Goal: Transaction & Acquisition: Purchase product/service

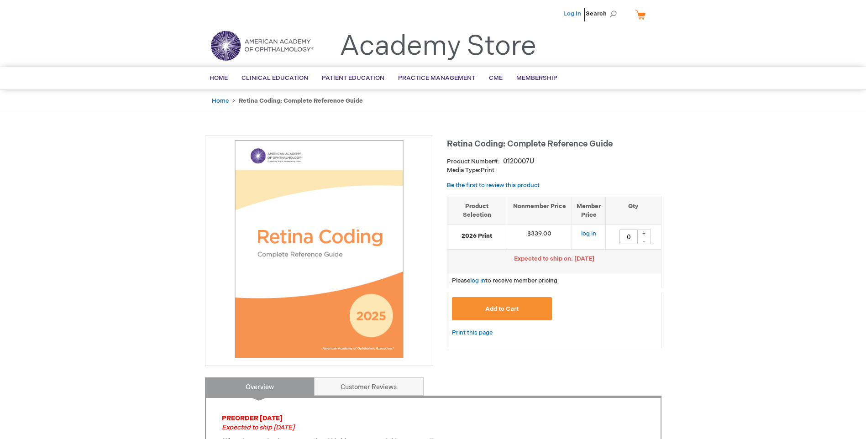
click at [570, 15] on link "Log In" at bounding box center [573, 13] width 18 height 7
click at [650, 232] on div "+" at bounding box center [644, 234] width 14 height 8
type input "1"
click at [512, 311] on span "Add to Cart" at bounding box center [501, 308] width 33 height 7
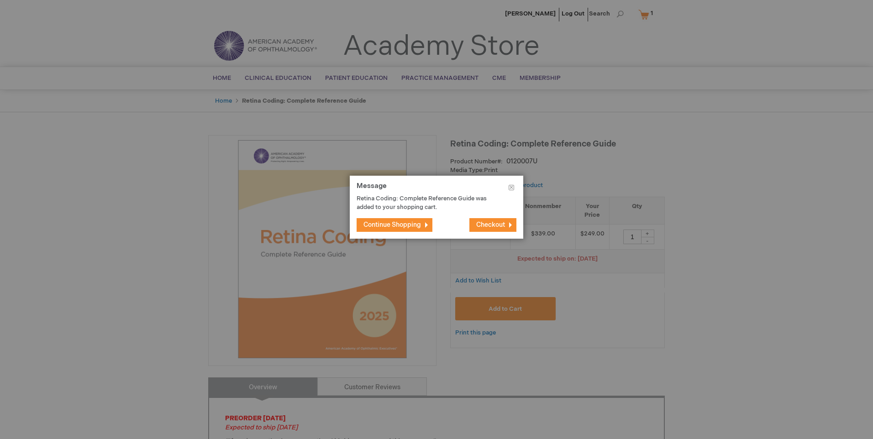
click at [370, 222] on span "Continue Shopping" at bounding box center [392, 225] width 58 height 8
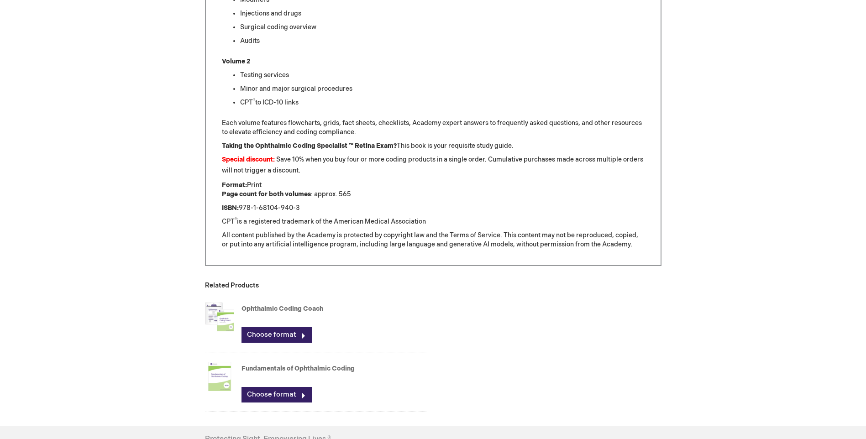
scroll to position [594, 0]
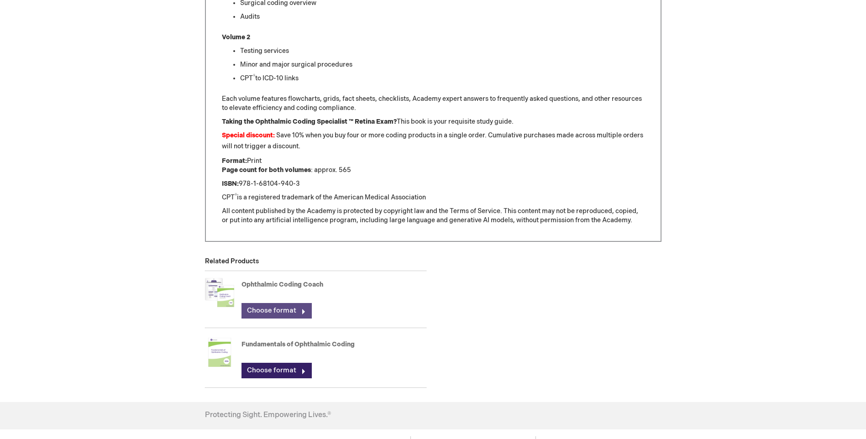
click at [287, 312] on link "Choose format" at bounding box center [277, 311] width 70 height 16
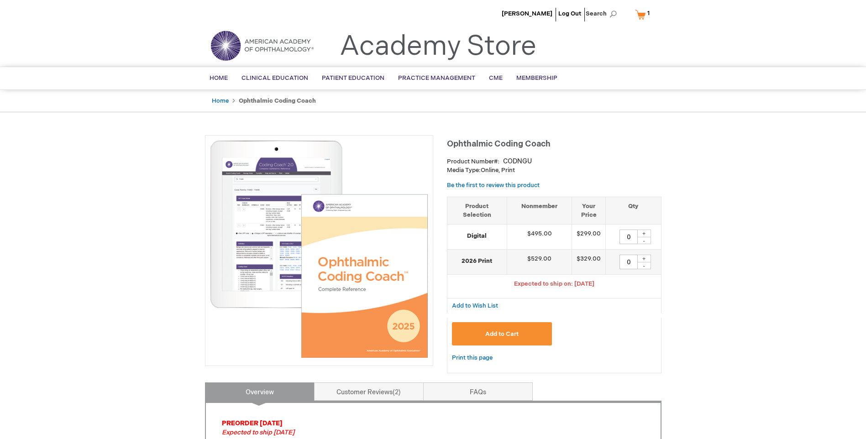
click at [648, 258] on div "+" at bounding box center [644, 259] width 14 height 8
type input "1"
click at [516, 333] on span "Add to Cart" at bounding box center [501, 334] width 33 height 7
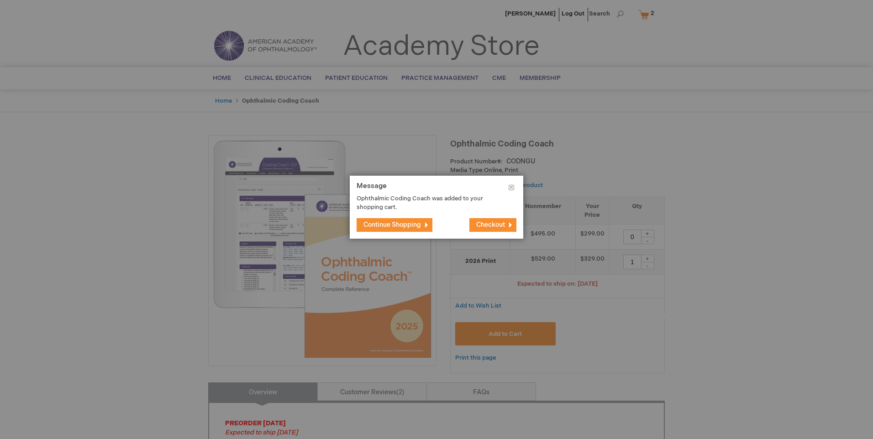
click at [421, 227] on span "Continue Shopping" at bounding box center [392, 225] width 58 height 8
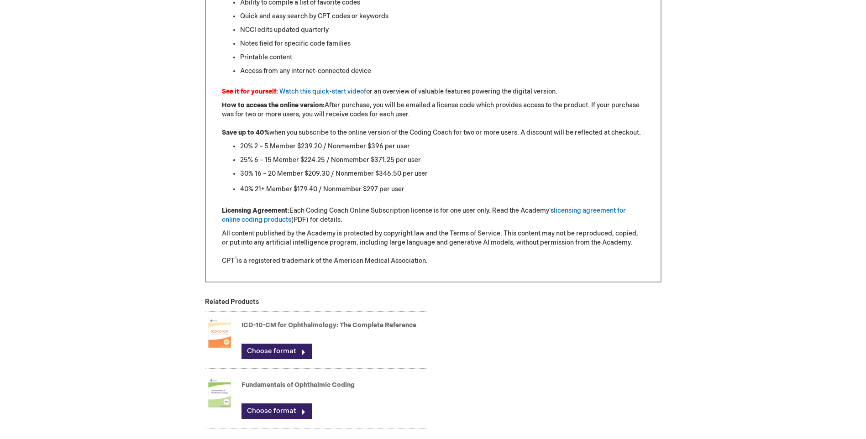
scroll to position [868, 0]
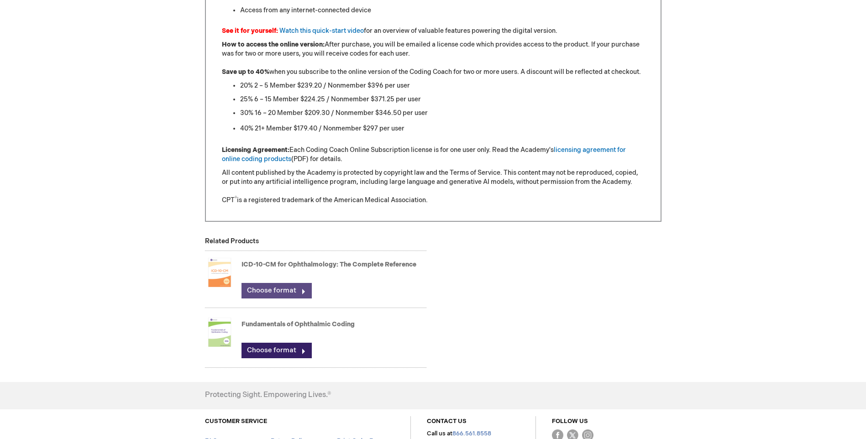
click at [296, 289] on link "Choose format" at bounding box center [277, 291] width 70 height 16
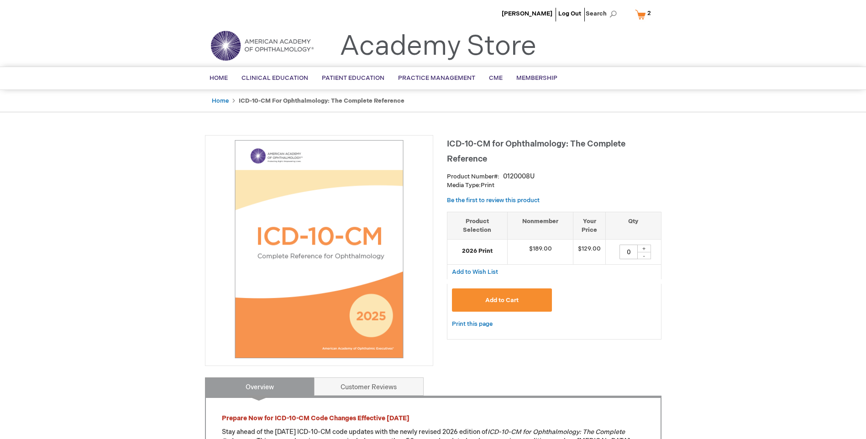
click at [645, 248] on div "+" at bounding box center [644, 249] width 14 height 8
click at [504, 303] on span "Add to Cart" at bounding box center [501, 300] width 33 height 7
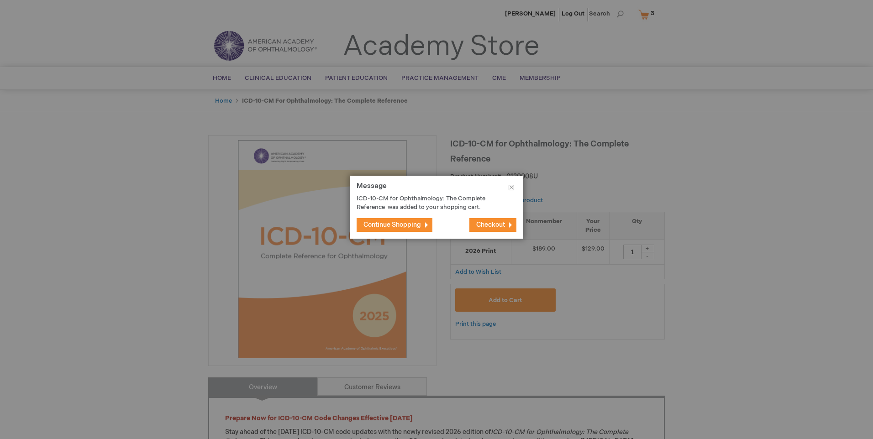
click at [396, 228] on span "Continue Shopping" at bounding box center [392, 225] width 58 height 8
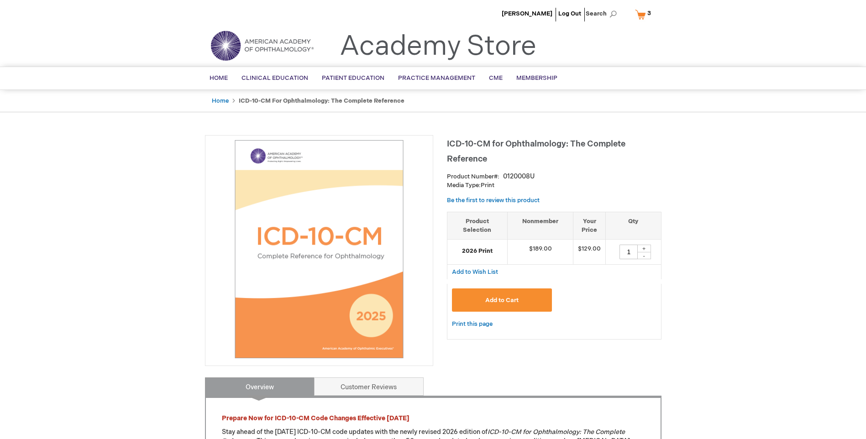
click at [647, 248] on div "+" at bounding box center [644, 249] width 14 height 8
type input "2"
click at [645, 13] on link "My Cart 3 3 items" at bounding box center [645, 14] width 24 height 16
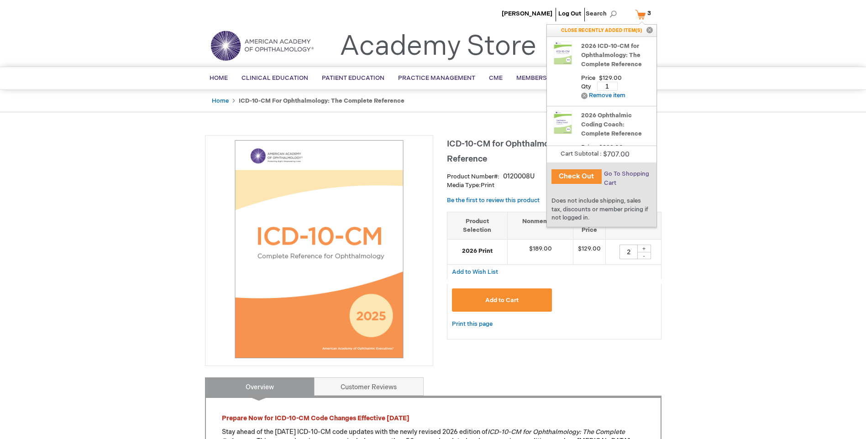
click at [611, 173] on span "Go To Shopping Cart" at bounding box center [626, 178] width 45 height 16
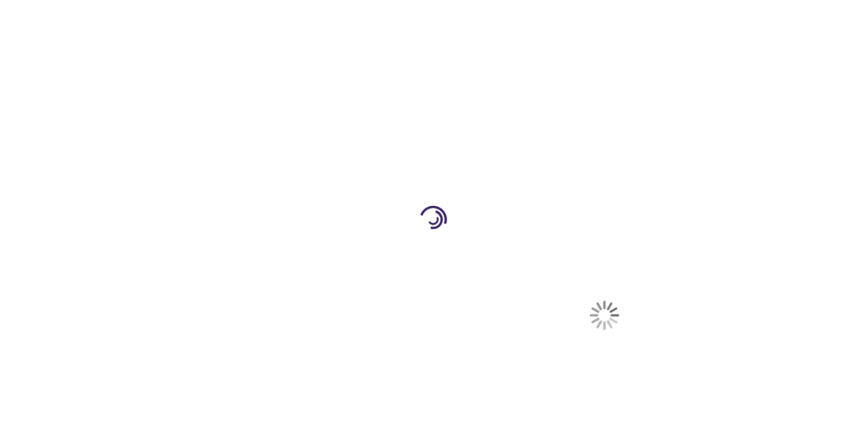
select select "US"
select select "32"
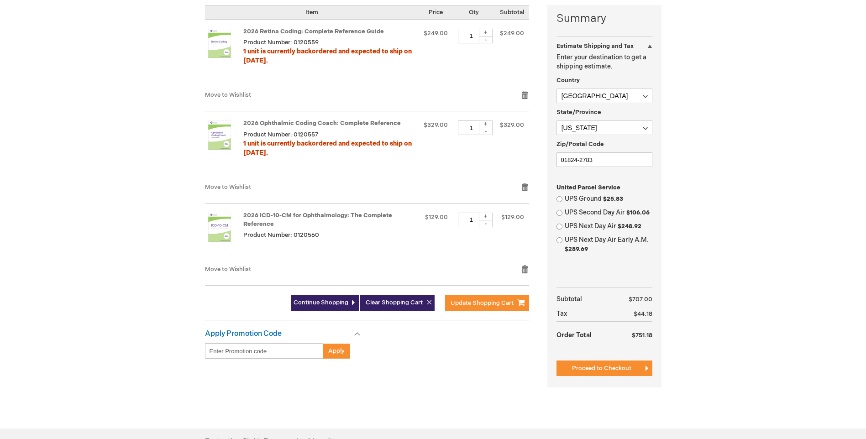
scroll to position [183, 0]
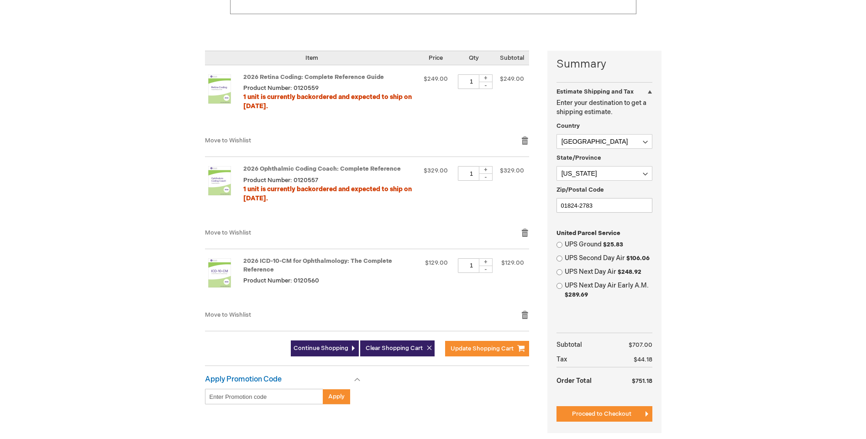
click at [488, 262] on div "+" at bounding box center [486, 262] width 14 height 8
type input "2"
click at [490, 350] on span "Update Shopping Cart" at bounding box center [482, 348] width 63 height 7
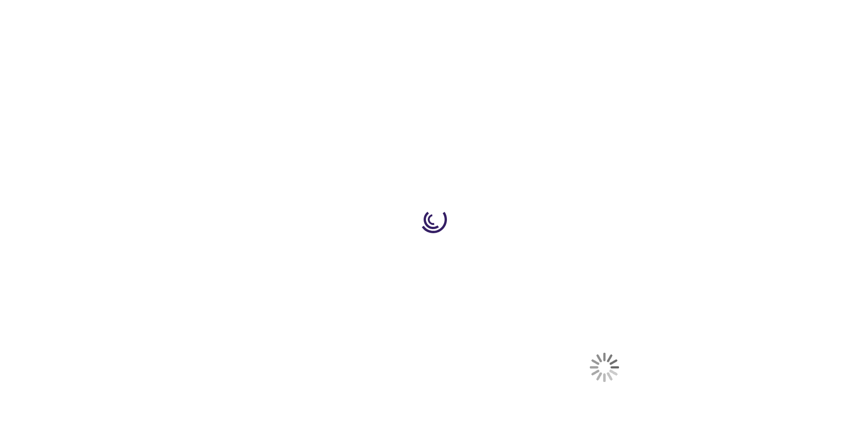
select select "US"
select select "32"
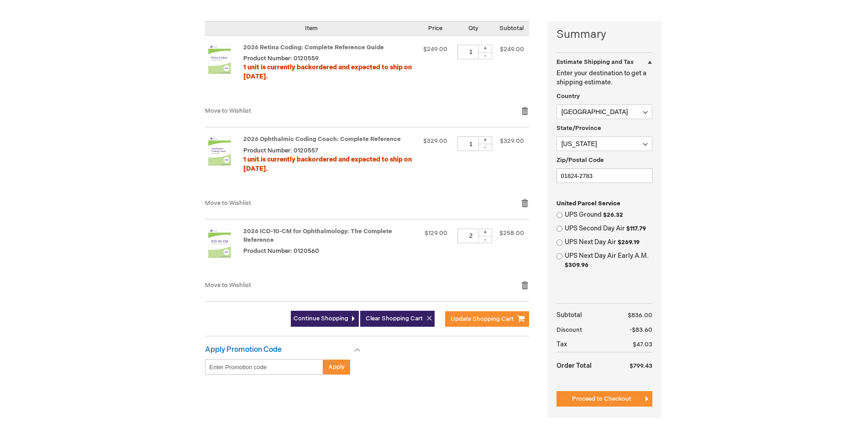
scroll to position [228, 0]
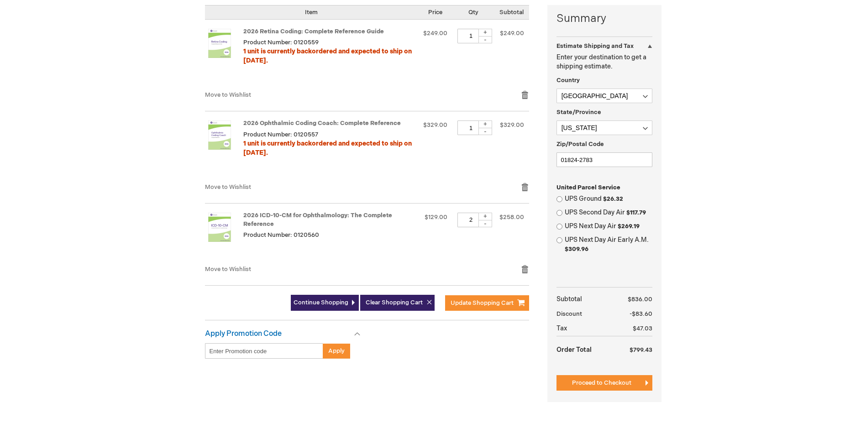
click at [488, 223] on div "-" at bounding box center [486, 223] width 14 height 7
type input "1"
click at [496, 305] on span "Update Shopping Cart" at bounding box center [482, 303] width 63 height 7
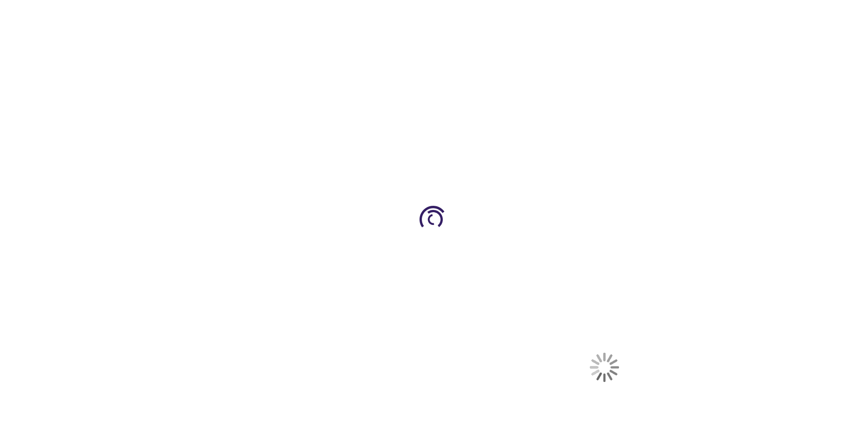
select select "US"
select select "32"
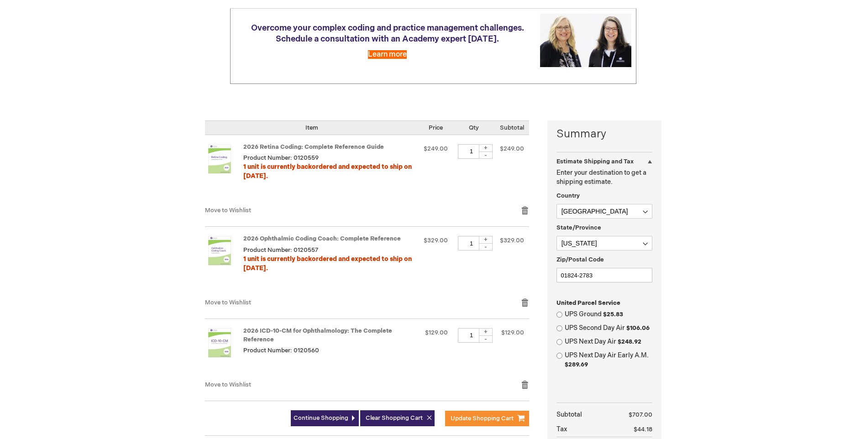
scroll to position [183, 0]
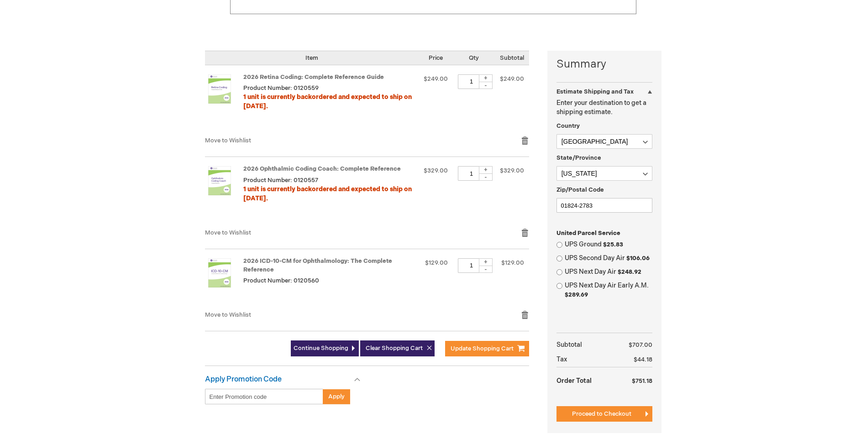
click at [558, 241] on div "UPS Ground $25.83" at bounding box center [605, 244] width 96 height 9
click at [558, 247] on input "UPS Ground $25.83" at bounding box center [560, 245] width 6 height 6
radio input "true"
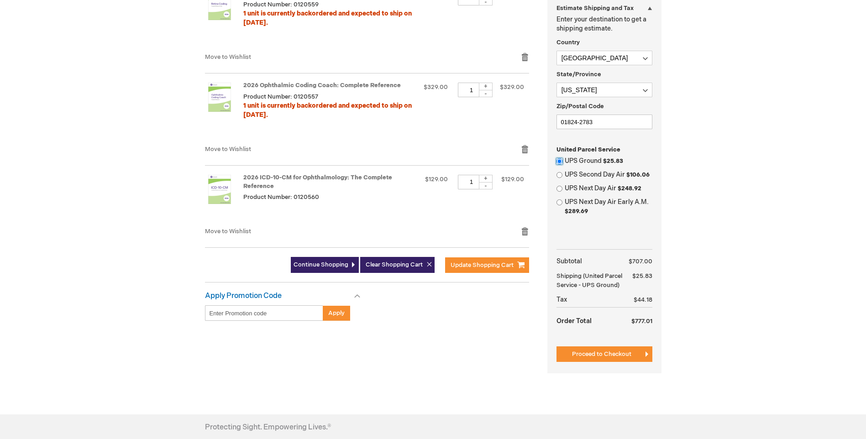
scroll to position [274, 0]
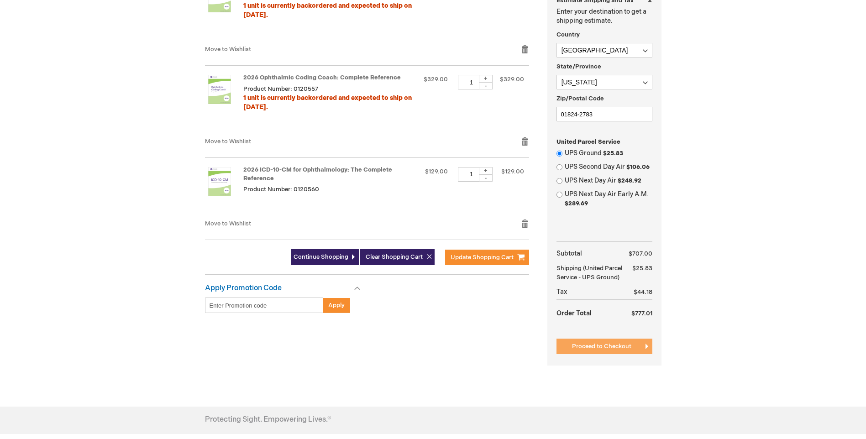
click at [602, 348] on span "Proceed to Checkout" at bounding box center [601, 346] width 59 height 7
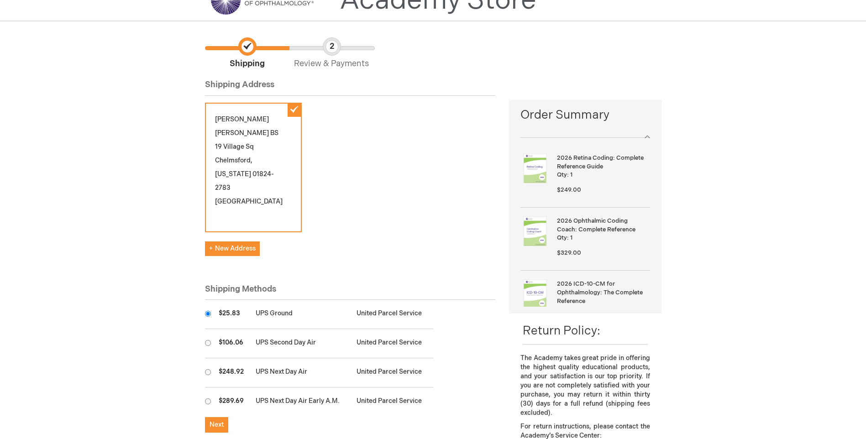
scroll to position [46, 0]
click at [220, 421] on span "Next" at bounding box center [217, 425] width 14 height 8
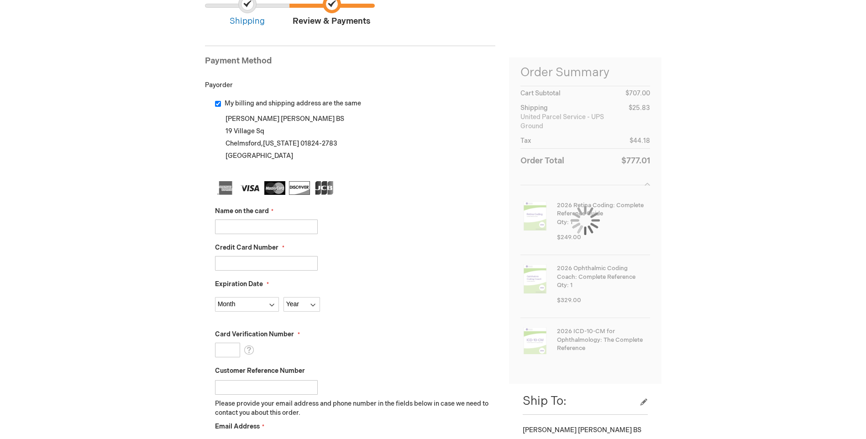
scroll to position [137, 0]
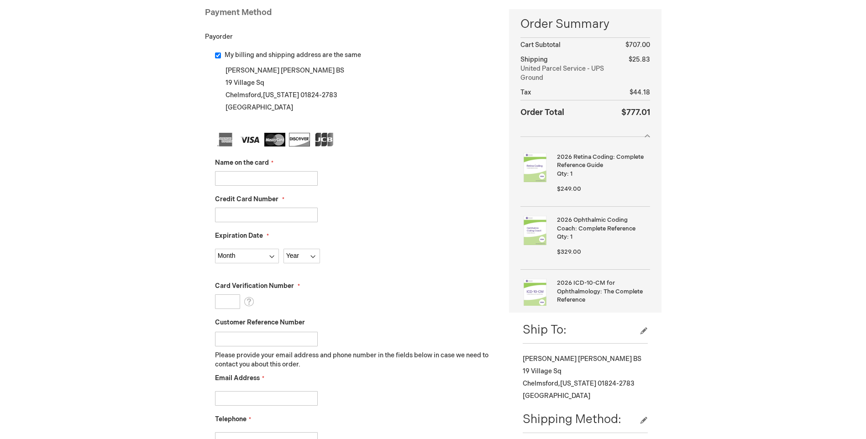
click at [229, 175] on input "Name on the card" at bounding box center [266, 178] width 103 height 15
type input "[PERSON_NAME]"
type input "4154178318074671"
click at [270, 255] on select "Month 01 - January 02 - February 03 - March 04 - April 05 - May 06 - June 07 - …" at bounding box center [247, 256] width 64 height 15
select select "9"
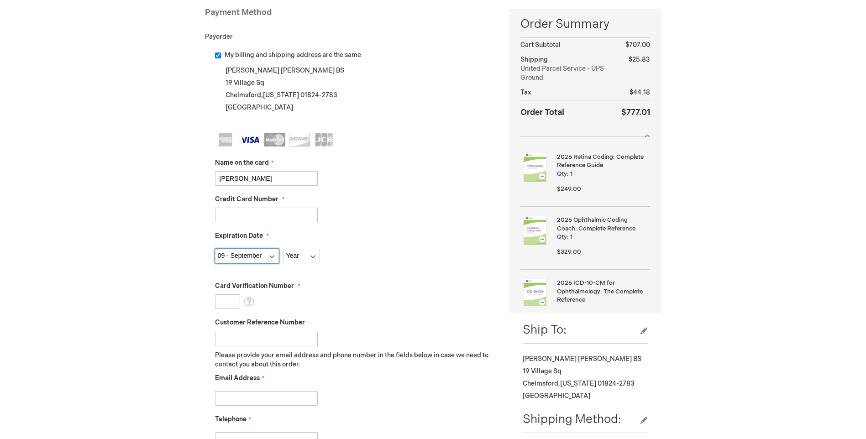
click at [215, 249] on select "Month 01 - January 02 - February 03 - March 04 - April 05 - May 06 - June 07 - …" at bounding box center [247, 256] width 64 height 15
click at [305, 256] on select "Year 2025 2026 2027 2028 2029 2030 2031 2032 2033 2034 2035" at bounding box center [302, 256] width 37 height 15
select select "2027"
click at [284, 249] on select "Year 2025 2026 2027 2028 2029 2030 2031 2032 2033 2034 2035" at bounding box center [302, 256] width 37 height 15
click at [222, 300] on input "Card Verification Number" at bounding box center [227, 302] width 25 height 15
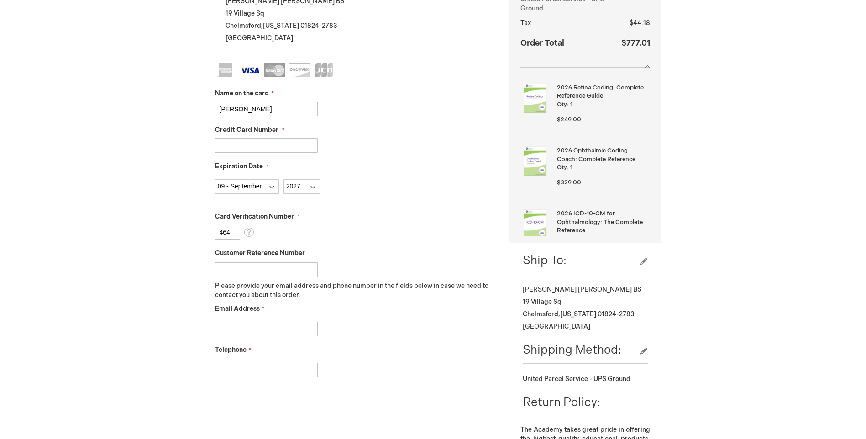
scroll to position [228, 0]
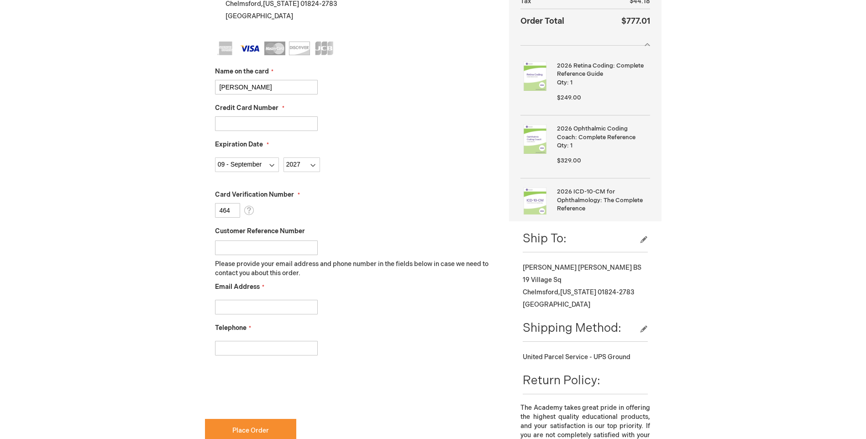
type input "464"
click at [246, 309] on input "Email Address" at bounding box center [266, 307] width 103 height 15
type input "jmcdonald@masseyeassoc.org"
click at [277, 349] on input "Telephone" at bounding box center [266, 348] width 103 height 15
type input "[PHONE_NUMBER]"
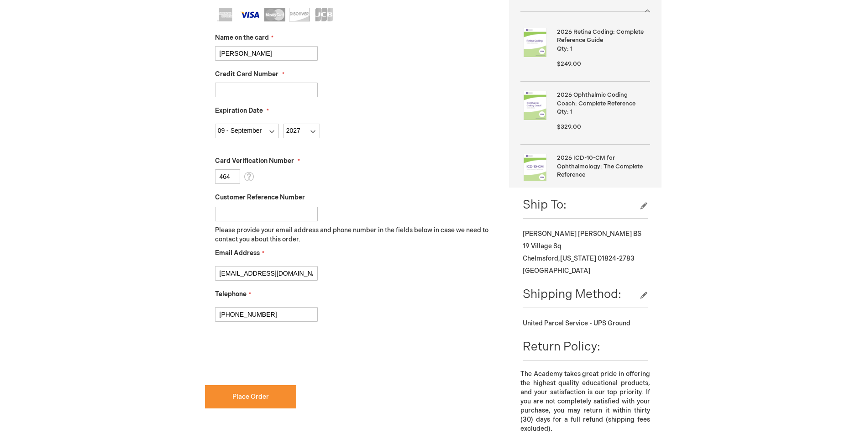
scroll to position [320, 0]
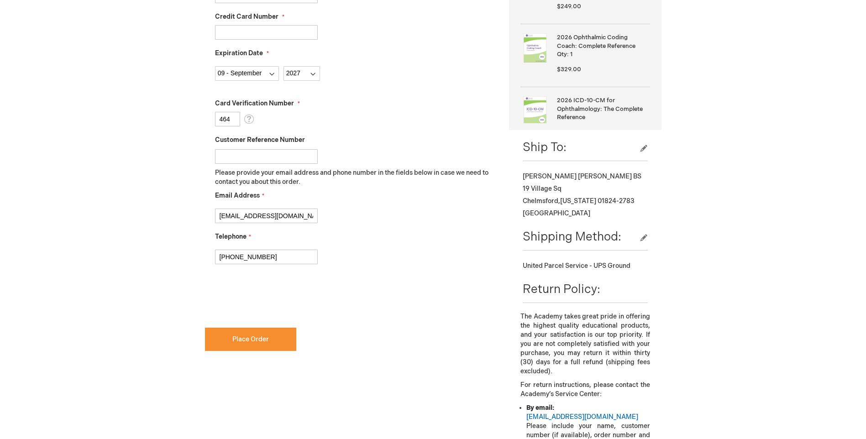
checkbox input "true"
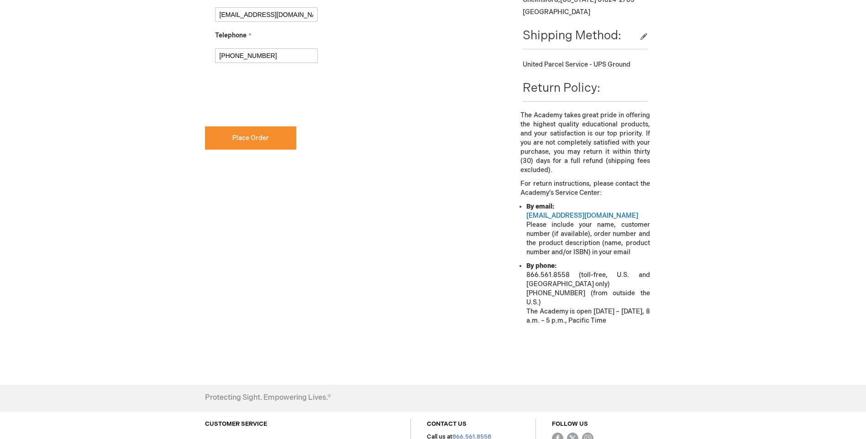
scroll to position [548, 0]
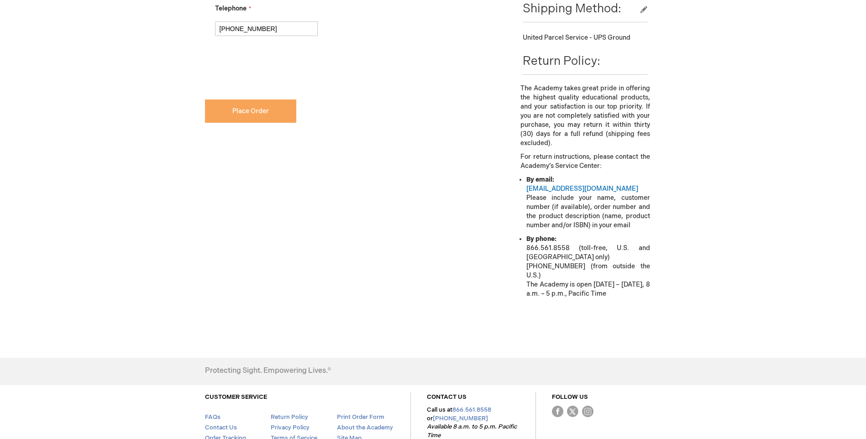
click at [227, 115] on button "Place Order" at bounding box center [250, 111] width 91 height 23
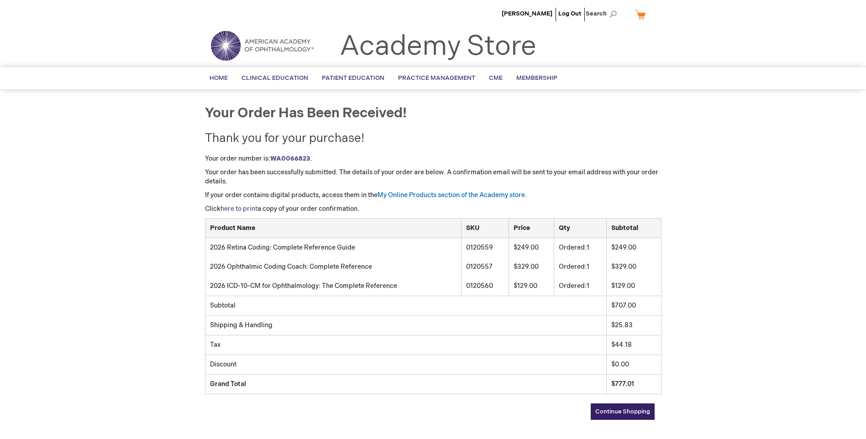
click at [241, 209] on link "here to print" at bounding box center [239, 209] width 37 height 8
